Goal: Transaction & Acquisition: Purchase product/service

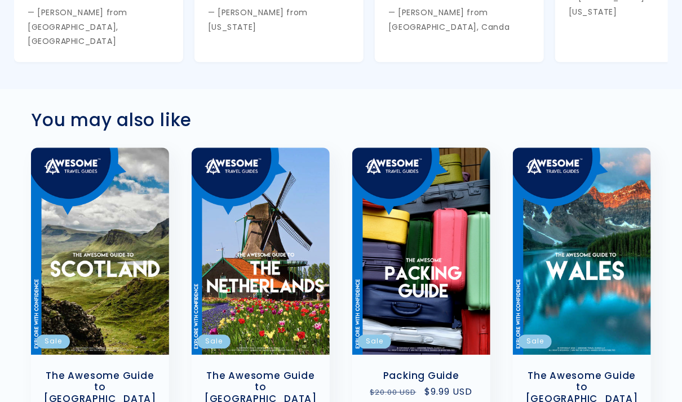
scroll to position [1155, 0]
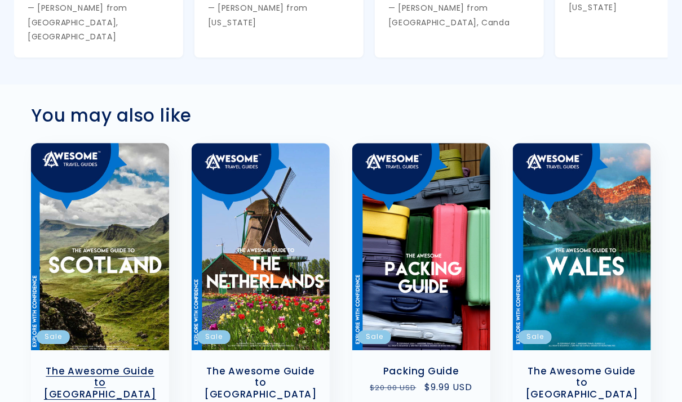
click at [102, 366] on link "The Awesome Guide to [GEOGRAPHIC_DATA]" at bounding box center [99, 383] width 115 height 35
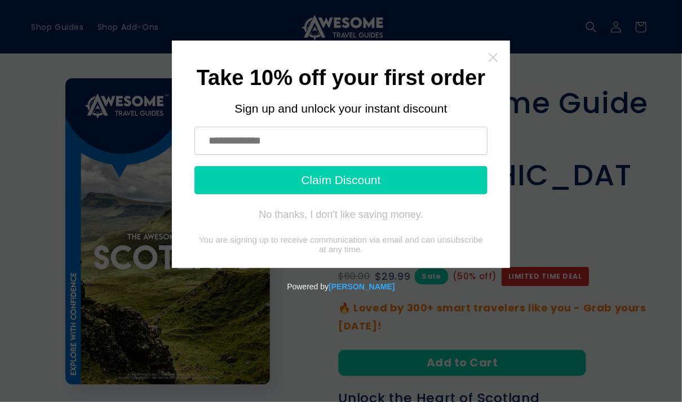
click at [491, 55] on icon "Close widget" at bounding box center [492, 57] width 9 height 9
